Goal: Information Seeking & Learning: Learn about a topic

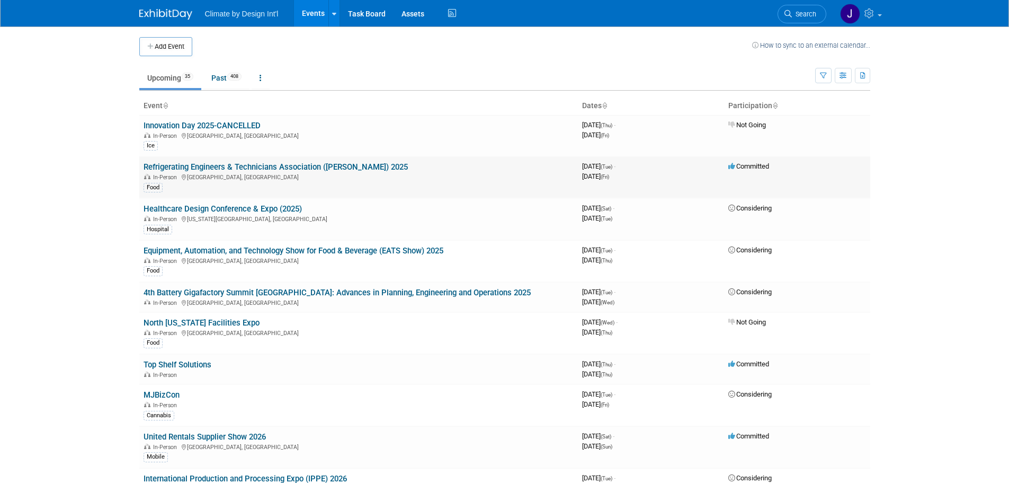
click at [315, 170] on link "Refrigerating Engineers & Technicians Association ([PERSON_NAME]) 2025" at bounding box center [276, 167] width 264 height 10
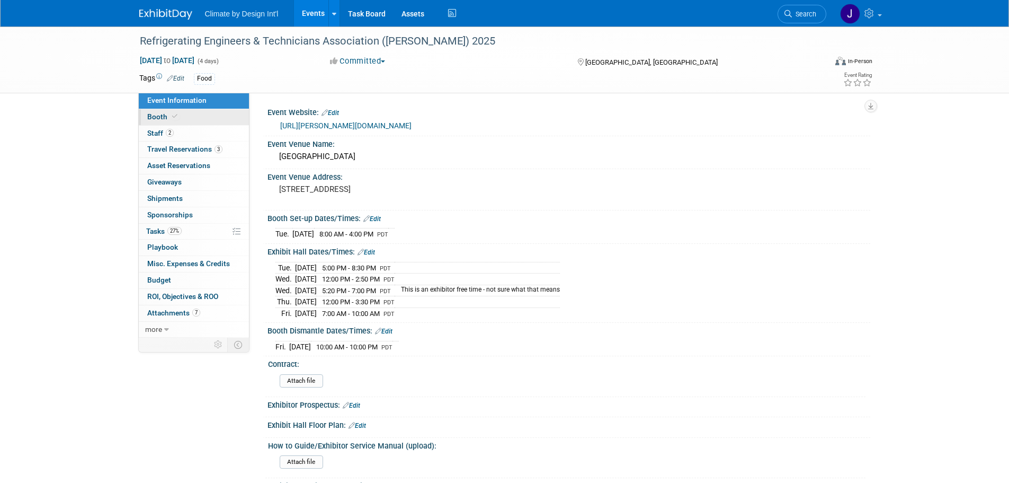
click at [155, 114] on span "Booth" at bounding box center [163, 116] width 32 height 8
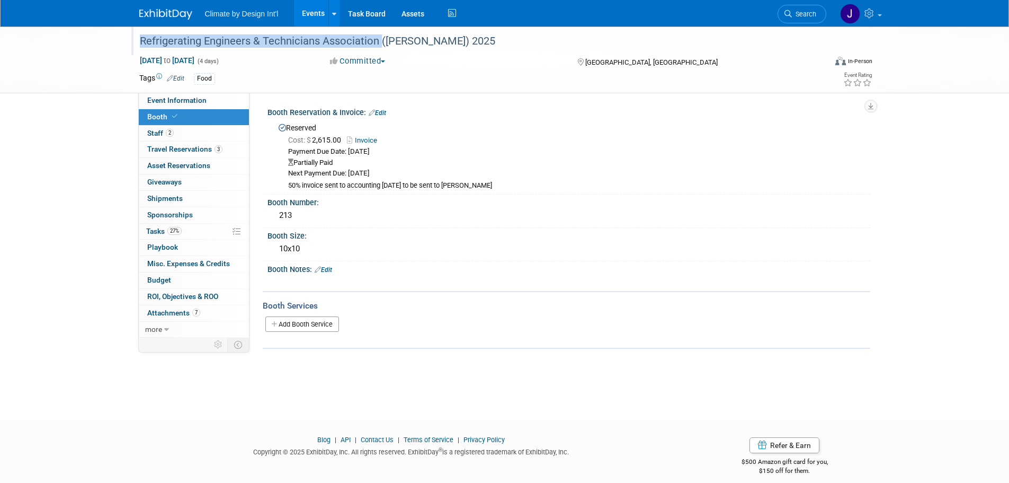
drag, startPoint x: 376, startPoint y: 42, endPoint x: 192, endPoint y: 54, distance: 183.6
click at [192, 54] on div "Refrigerating Engineers & Technicians Association ([PERSON_NAME]) 2025" at bounding box center [474, 40] width 687 height 29
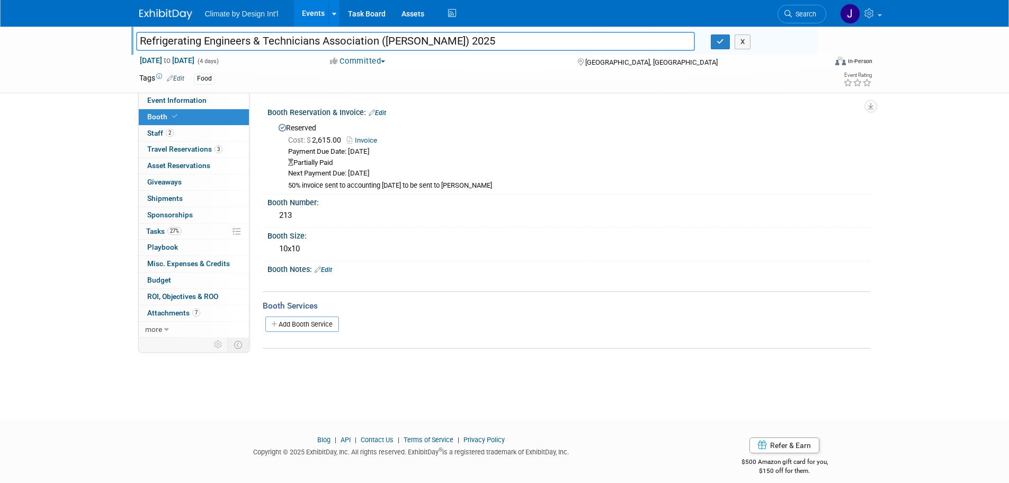
drag, startPoint x: 453, startPoint y: 39, endPoint x: 96, endPoint y: 39, distance: 356.5
click at [96, 39] on div "Refrigerating Engineers & Technicians Association (RETA) 2025 Refrigerating Eng…" at bounding box center [504, 59] width 1009 height 67
click at [154, 229] on span "Tasks 27%" at bounding box center [163, 231] width 35 height 8
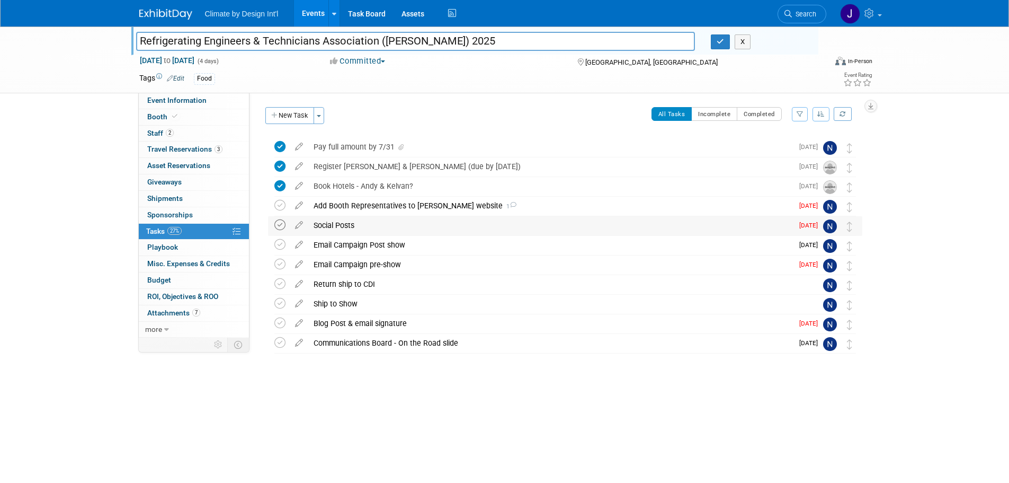
click at [280, 226] on icon at bounding box center [279, 224] width 11 height 11
click at [173, 99] on span "Event Information" at bounding box center [176, 100] width 59 height 8
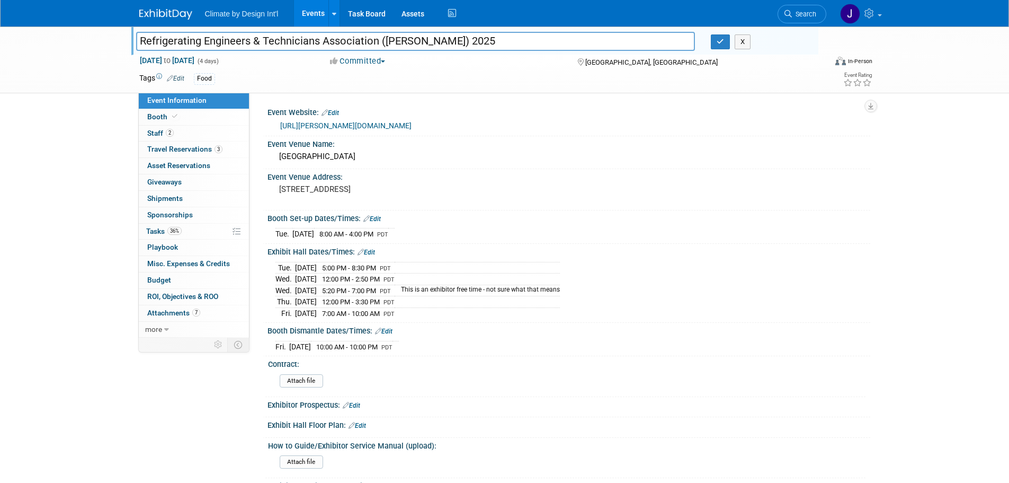
click at [317, 125] on link "https://reta.com/page/2025-conference-home" at bounding box center [345, 125] width 131 height 8
